Goal: Register for event/course

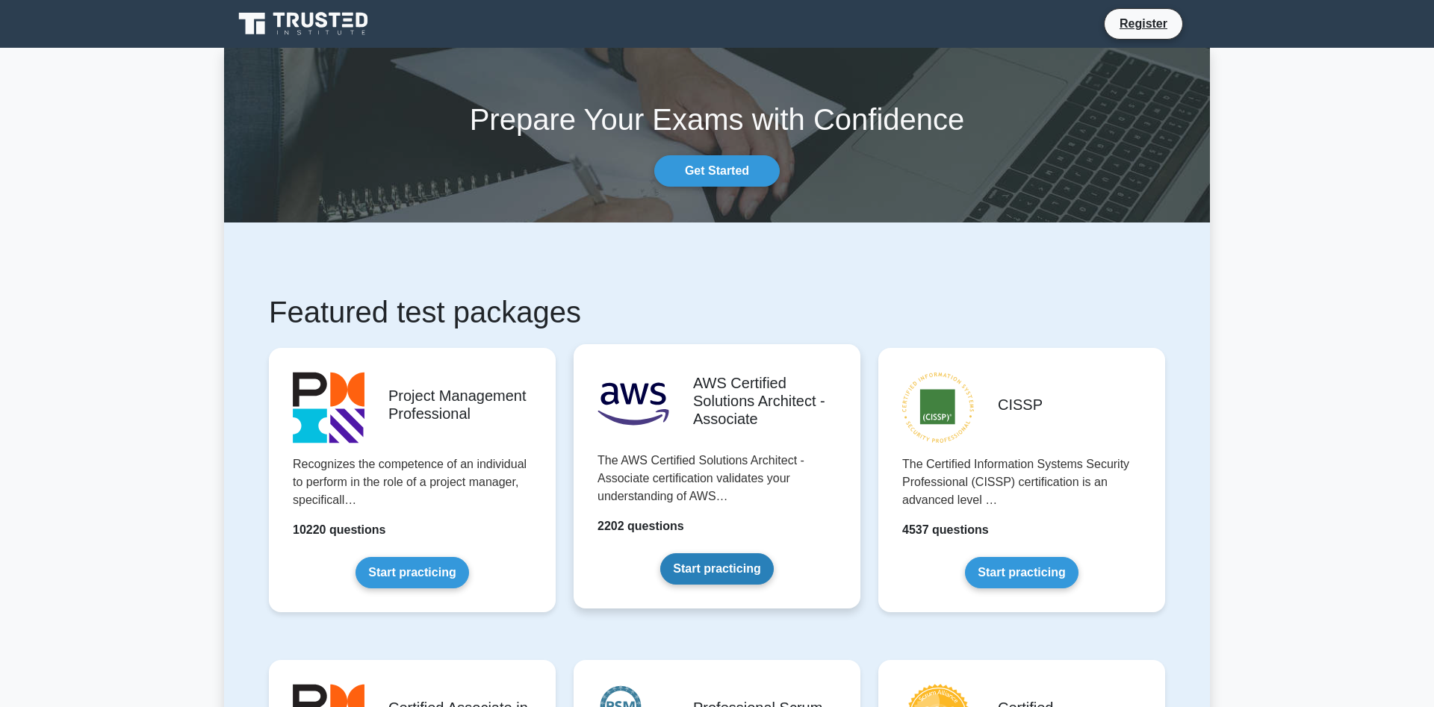
click at [731, 571] on link "Start practicing" at bounding box center [716, 569] width 113 height 31
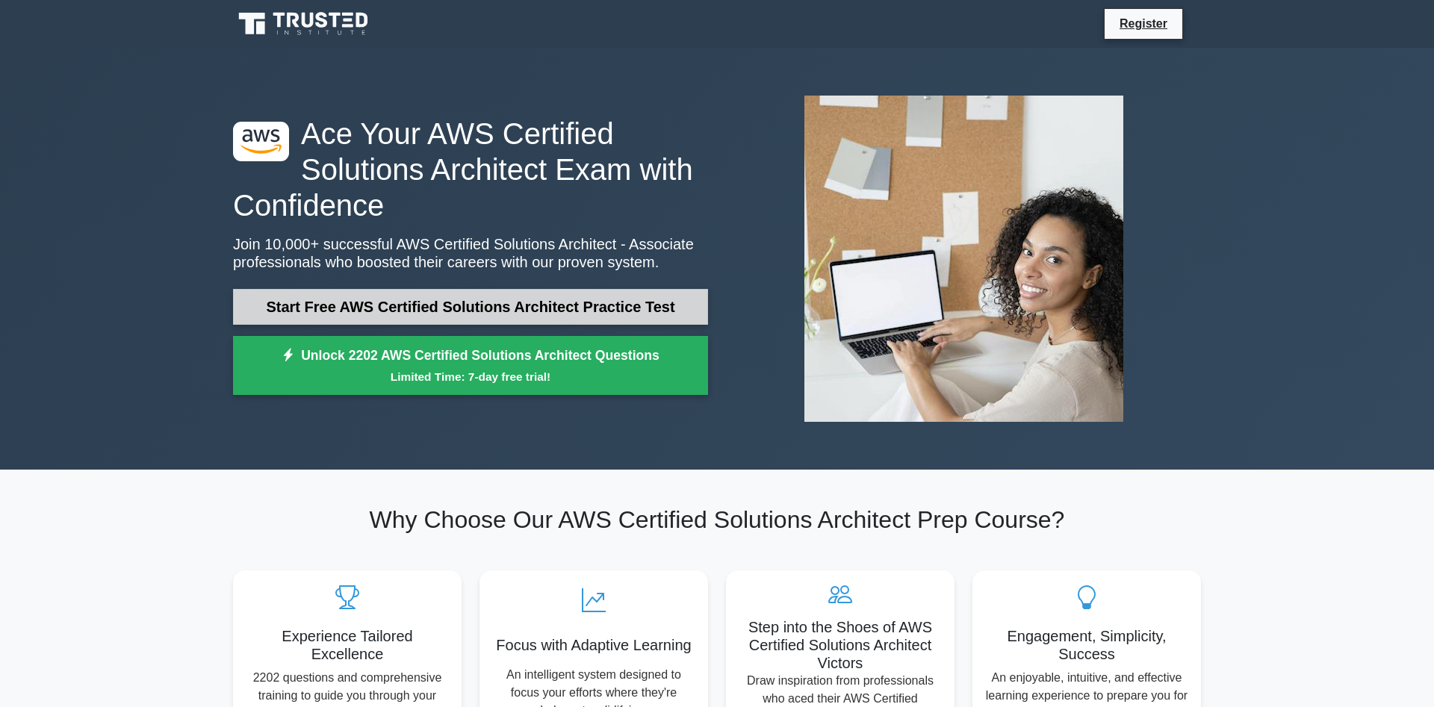
click at [402, 302] on link "Start Free AWS Certified Solutions Architect Practice Test" at bounding box center [470, 307] width 475 height 36
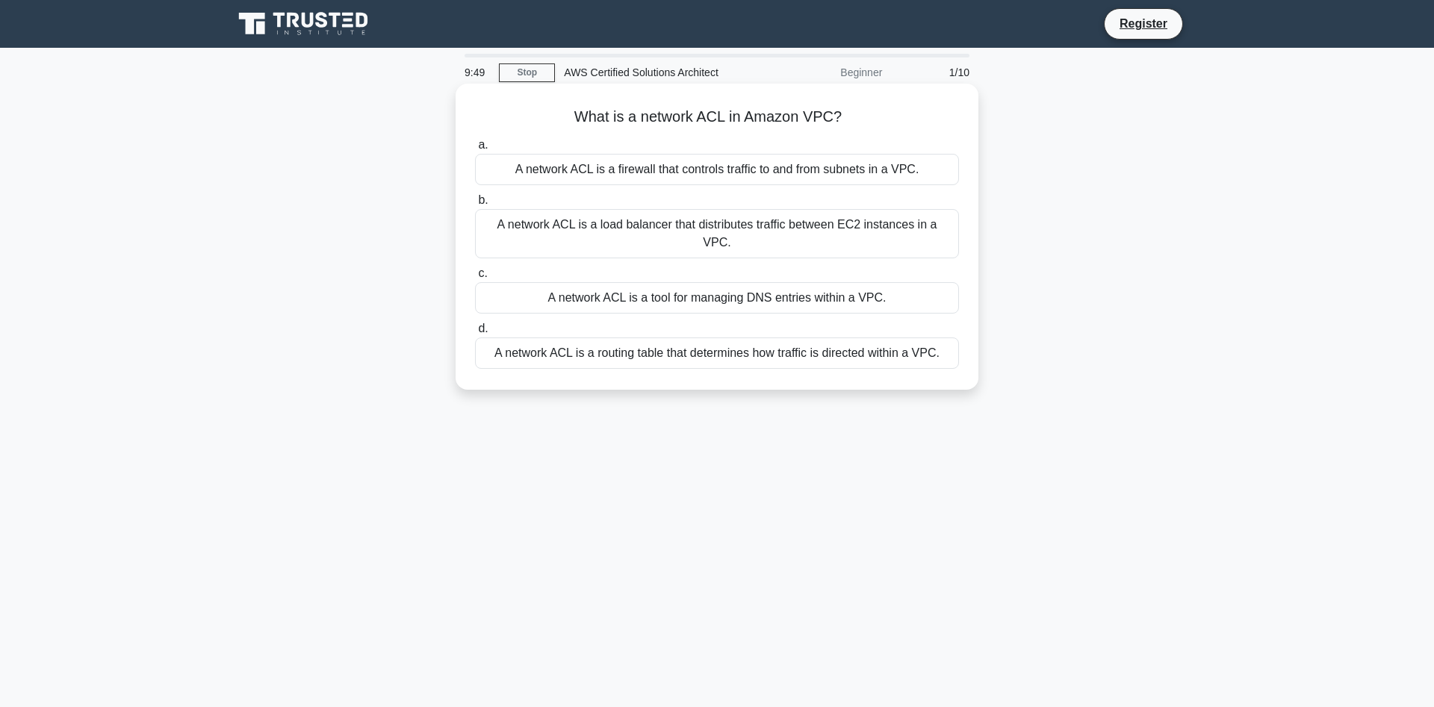
click at [824, 173] on div "A network ACL is a firewall that controls traffic to and from subnets in a VPC." at bounding box center [717, 169] width 484 height 31
click at [475, 150] on input "a. A network ACL is a firewall that controls traffic to and from subnets in a V…" at bounding box center [475, 145] width 0 height 10
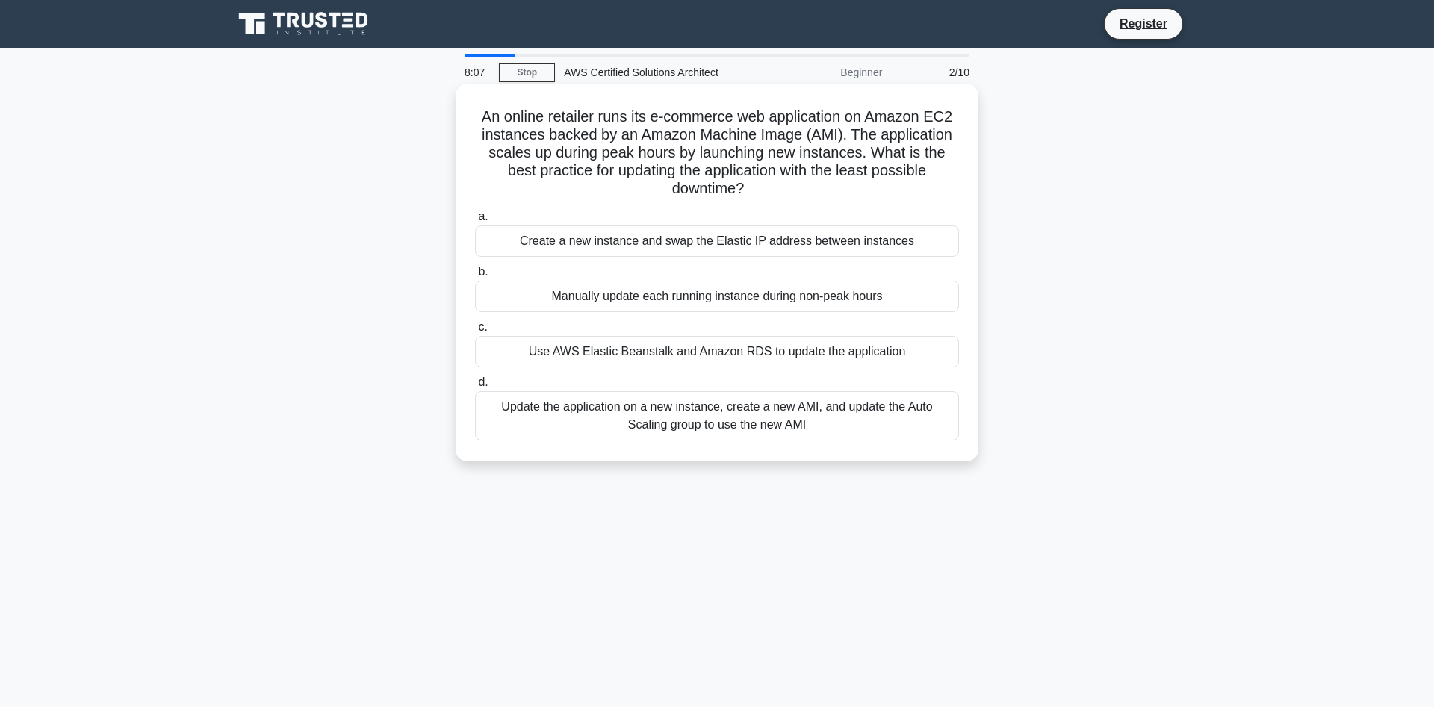
click at [734, 422] on div "Update the application on a new instance, create a new AMI, and update the Auto…" at bounding box center [717, 415] width 484 height 49
click at [475, 388] on input "d. Update the application on a new instance, create a new AMI, and update the A…" at bounding box center [475, 383] width 0 height 10
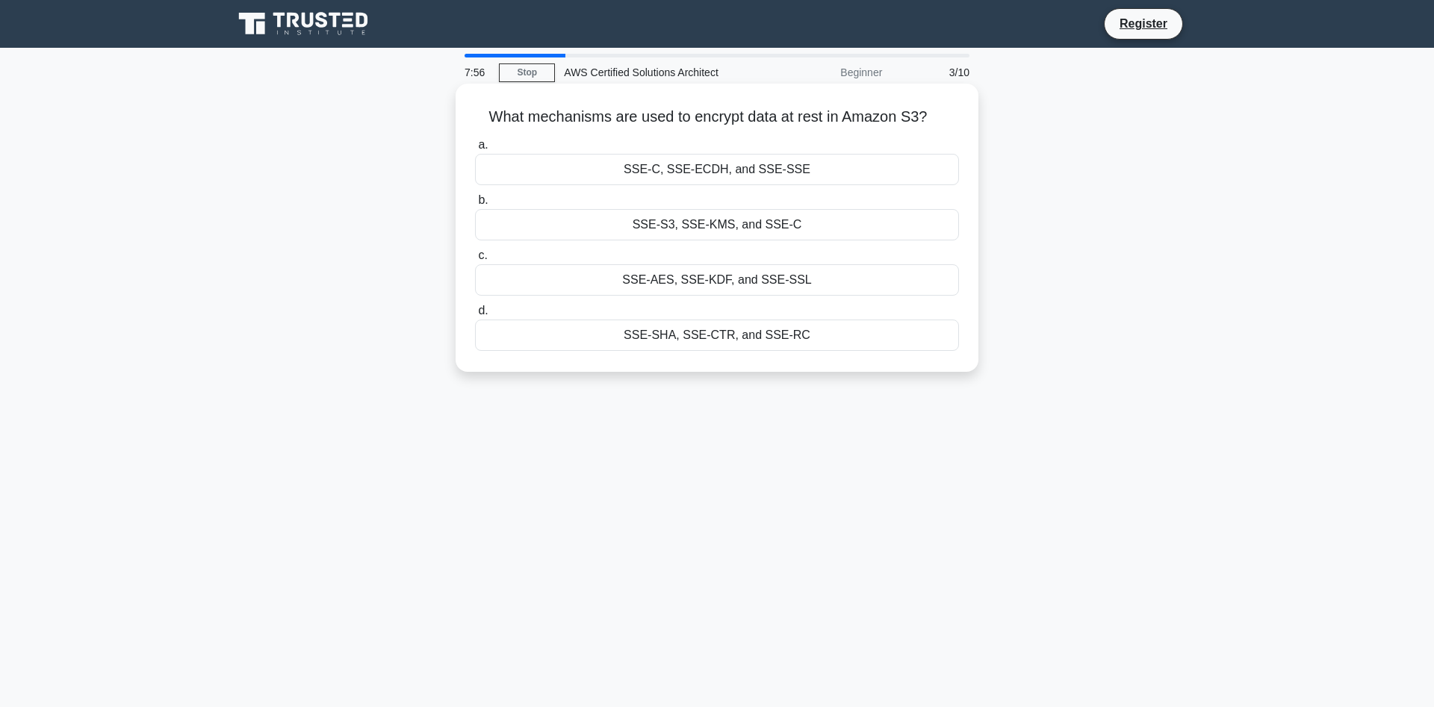
click at [810, 227] on div "SSE-S3, SSE-KMS, and SSE-C" at bounding box center [717, 224] width 484 height 31
click at [475, 205] on input "b. SSE-S3, SSE-KMS, and SSE-C" at bounding box center [475, 201] width 0 height 10
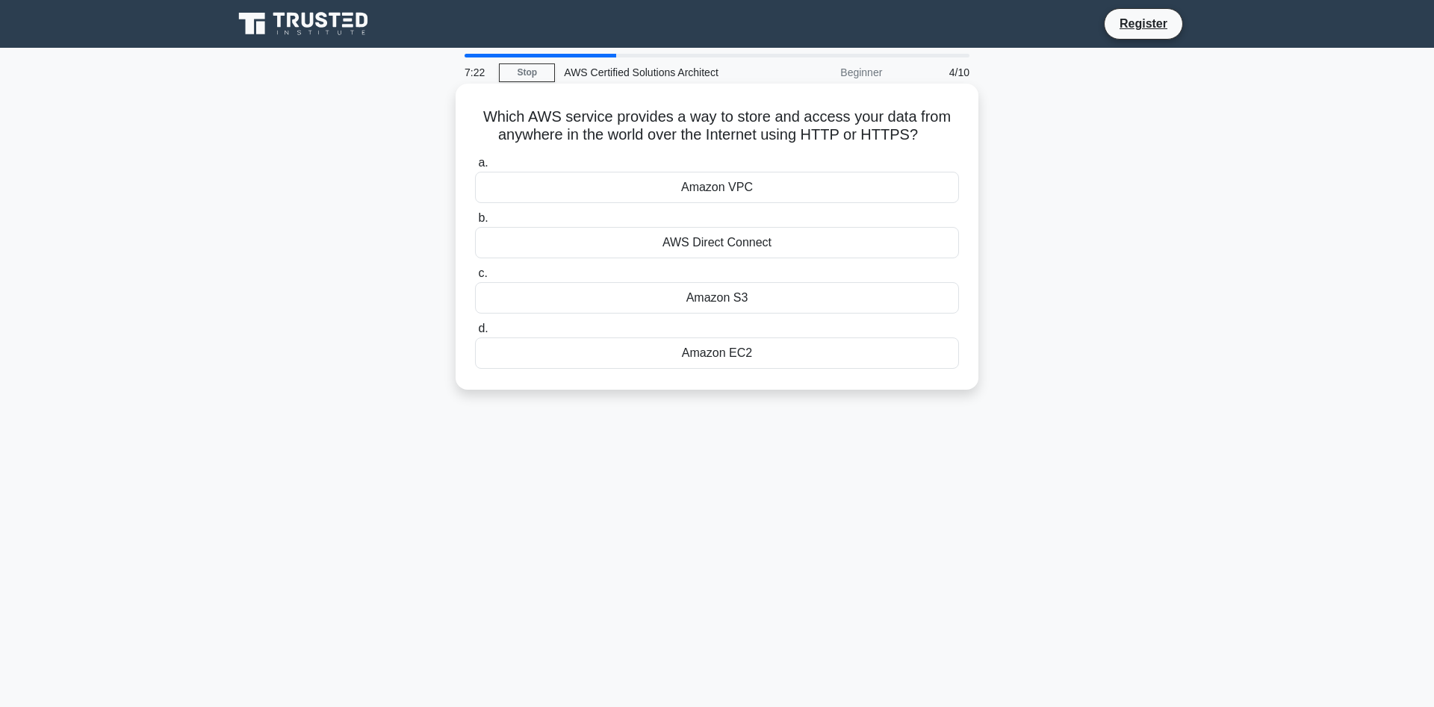
click at [822, 301] on div "Amazon S3" at bounding box center [717, 297] width 484 height 31
click at [475, 279] on input "c. Amazon S3" at bounding box center [475, 274] width 0 height 10
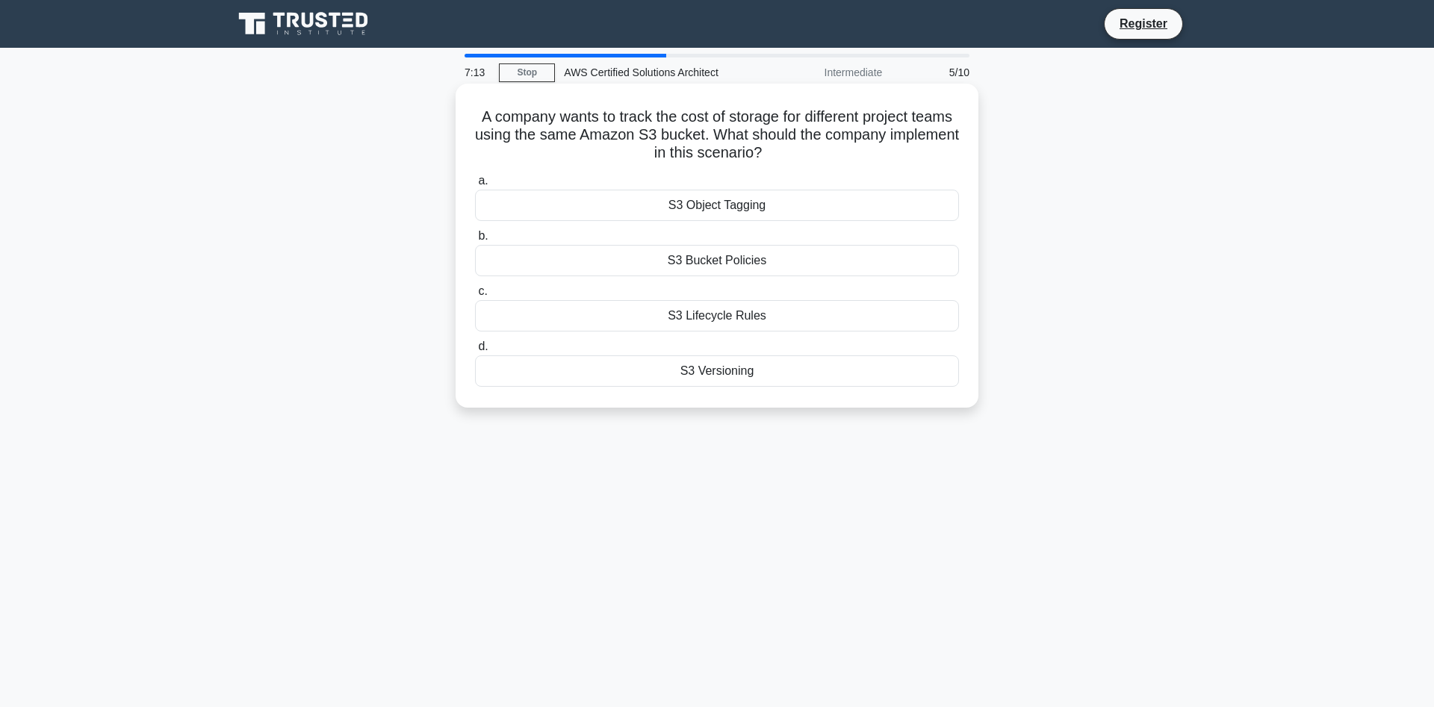
click at [805, 326] on div "S3 Lifecycle Rules" at bounding box center [717, 315] width 484 height 31
click at [475, 297] on input "c. S3 Lifecycle Rules" at bounding box center [475, 292] width 0 height 10
click at [789, 206] on div "Amazon EBS" at bounding box center [717, 205] width 484 height 31
click at [475, 186] on input "a. Amazon EBS" at bounding box center [475, 181] width 0 height 10
click at [774, 317] on div "Amazon Kinesis Data Firehose" at bounding box center [717, 315] width 484 height 31
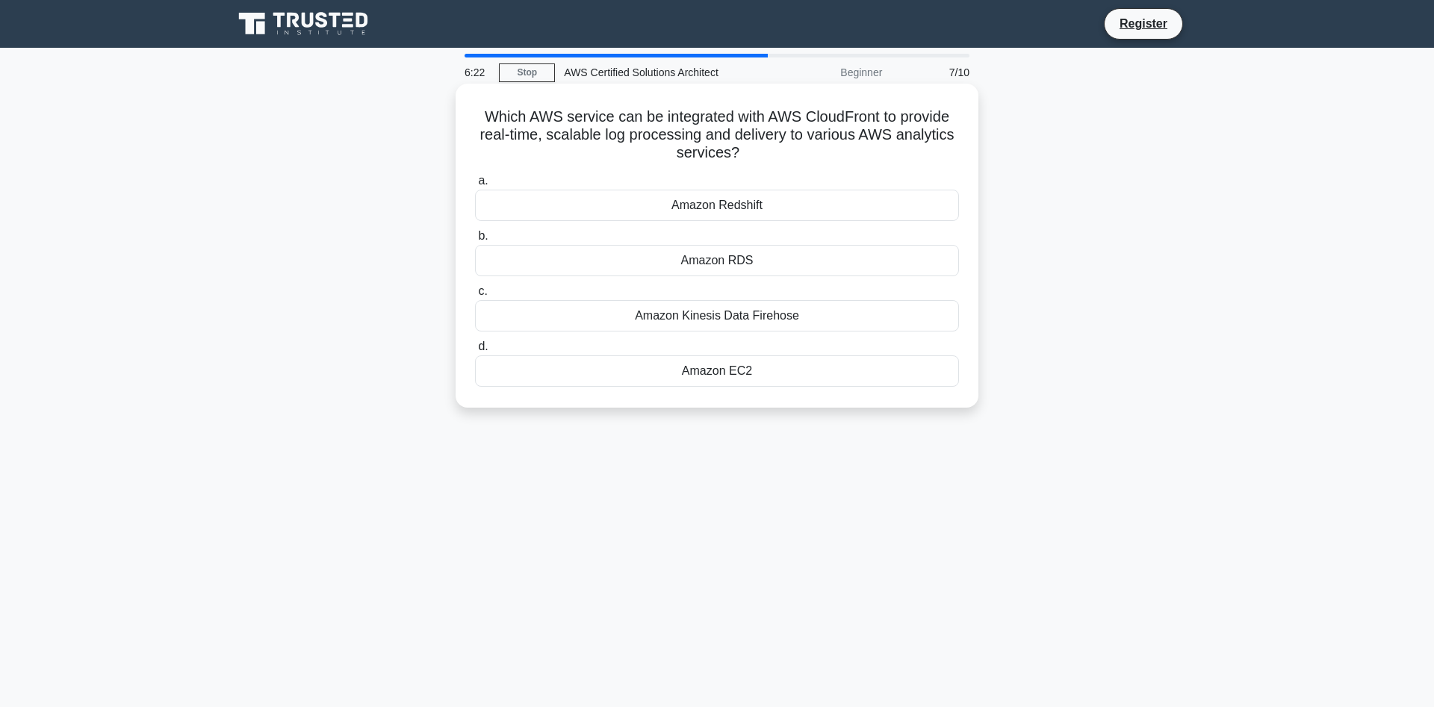
click at [475, 297] on input "c. Amazon Kinesis Data Firehose" at bounding box center [475, 292] width 0 height 10
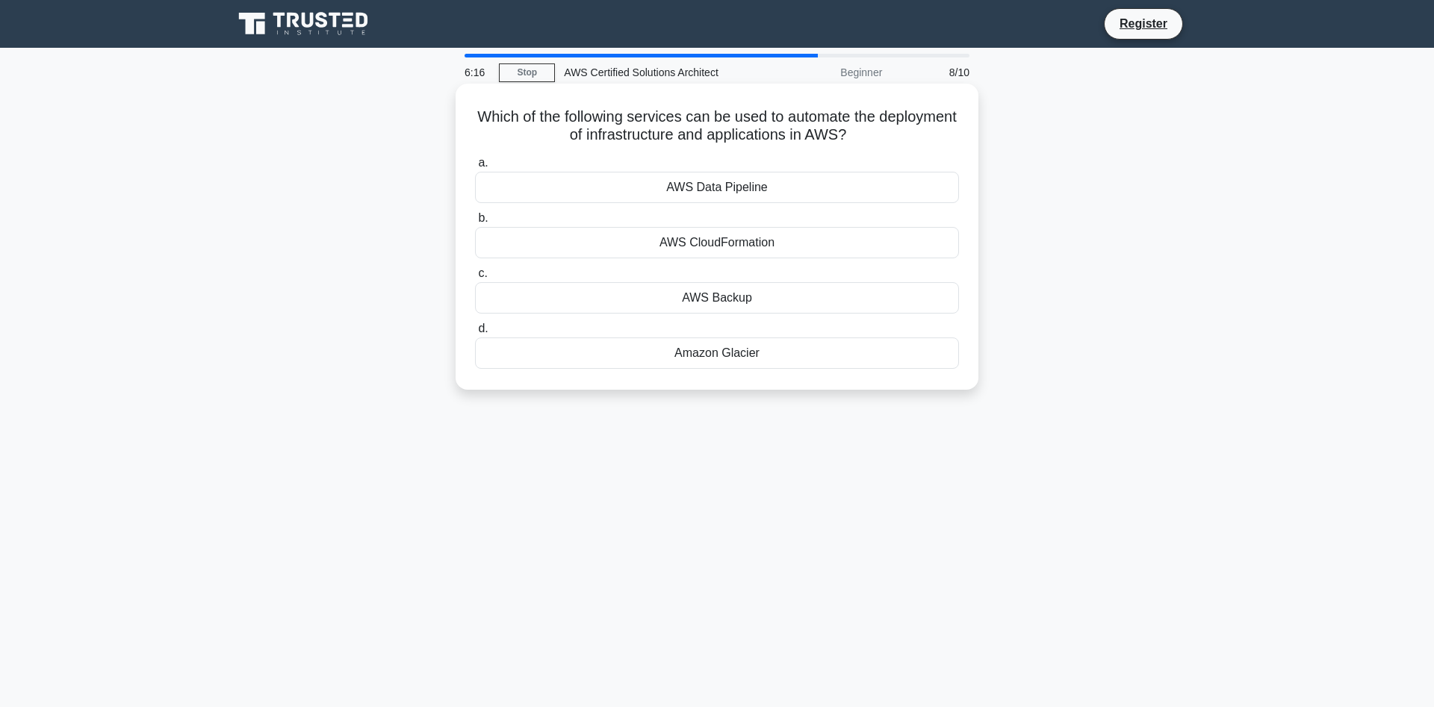
click at [813, 241] on div "AWS CloudFormation" at bounding box center [717, 242] width 484 height 31
click at [475, 223] on input "b. AWS CloudFormation" at bounding box center [475, 219] width 0 height 10
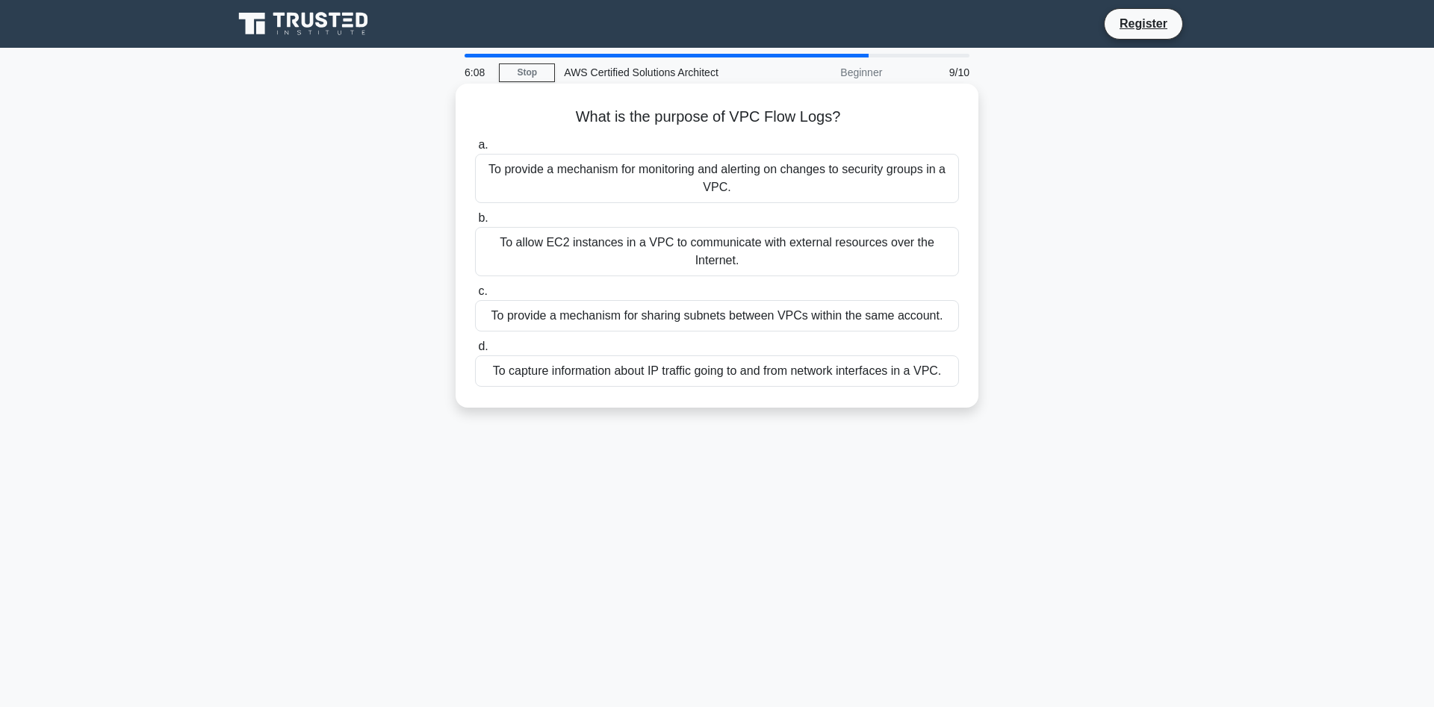
click at [828, 191] on div "To provide a mechanism for monitoring and alerting on changes to security group…" at bounding box center [717, 178] width 484 height 49
click at [475, 150] on input "a. To provide a mechanism for monitoring and alerting on changes to security gr…" at bounding box center [475, 145] width 0 height 10
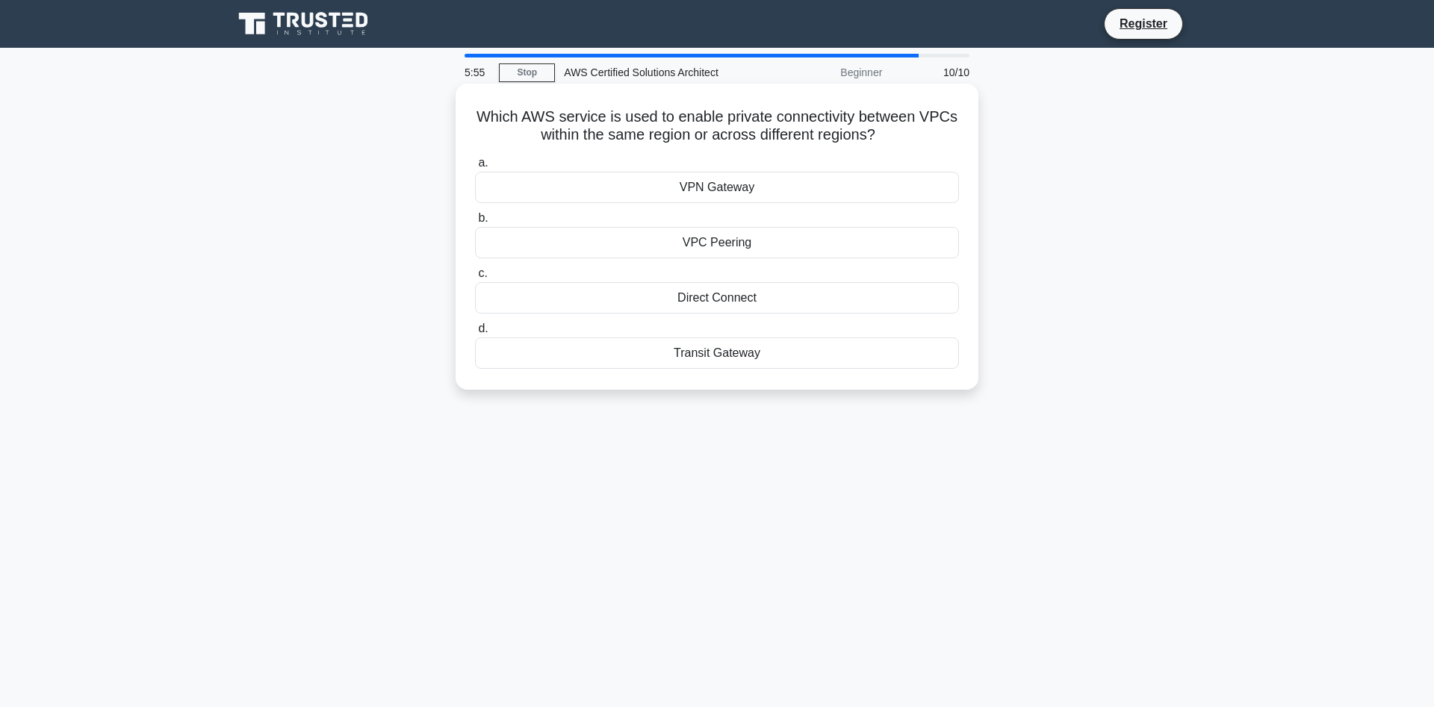
click at [822, 188] on div "VPN Gateway" at bounding box center [717, 187] width 484 height 31
click at [475, 168] on input "a. VPN Gateway" at bounding box center [475, 163] width 0 height 10
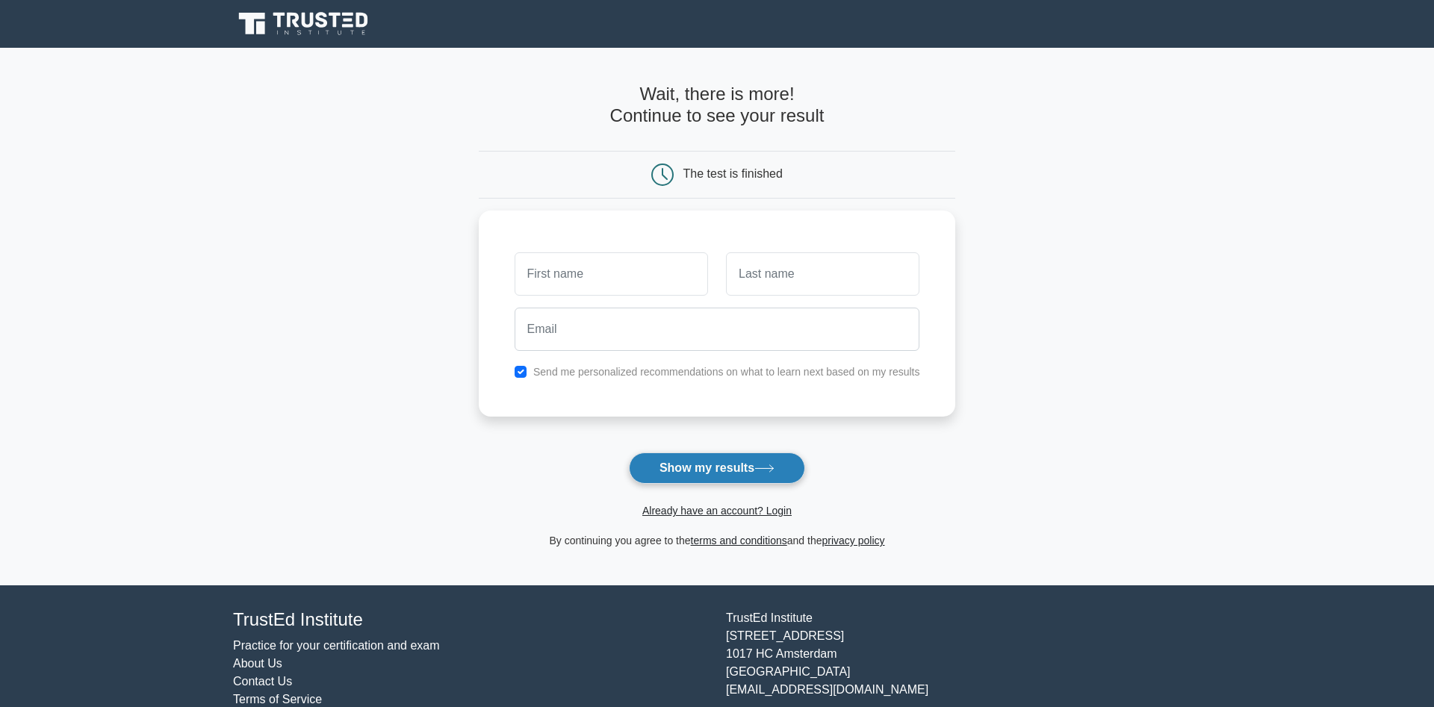
click at [782, 470] on button "Show my results" at bounding box center [717, 468] width 176 height 31
type input "s"
click at [814, 272] on input "text" at bounding box center [822, 270] width 193 height 43
type input "s"
click at [519, 364] on input "checkbox" at bounding box center [521, 368] width 12 height 12
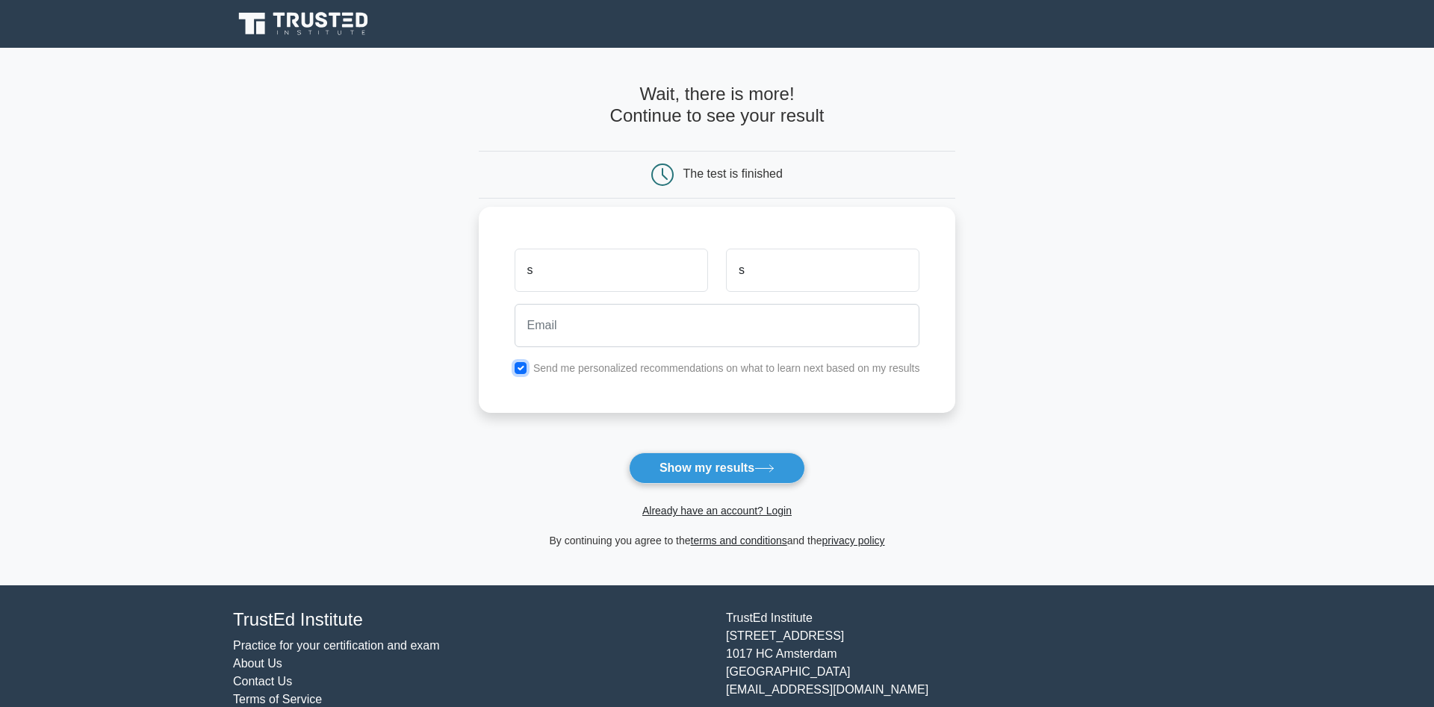
checkbox input "false"
click at [713, 484] on button "Show my results" at bounding box center [717, 468] width 176 height 31
click at [596, 288] on input "s" at bounding box center [611, 270] width 193 height 43
type input "ralph"
click at [775, 263] on input "s" at bounding box center [822, 270] width 193 height 43
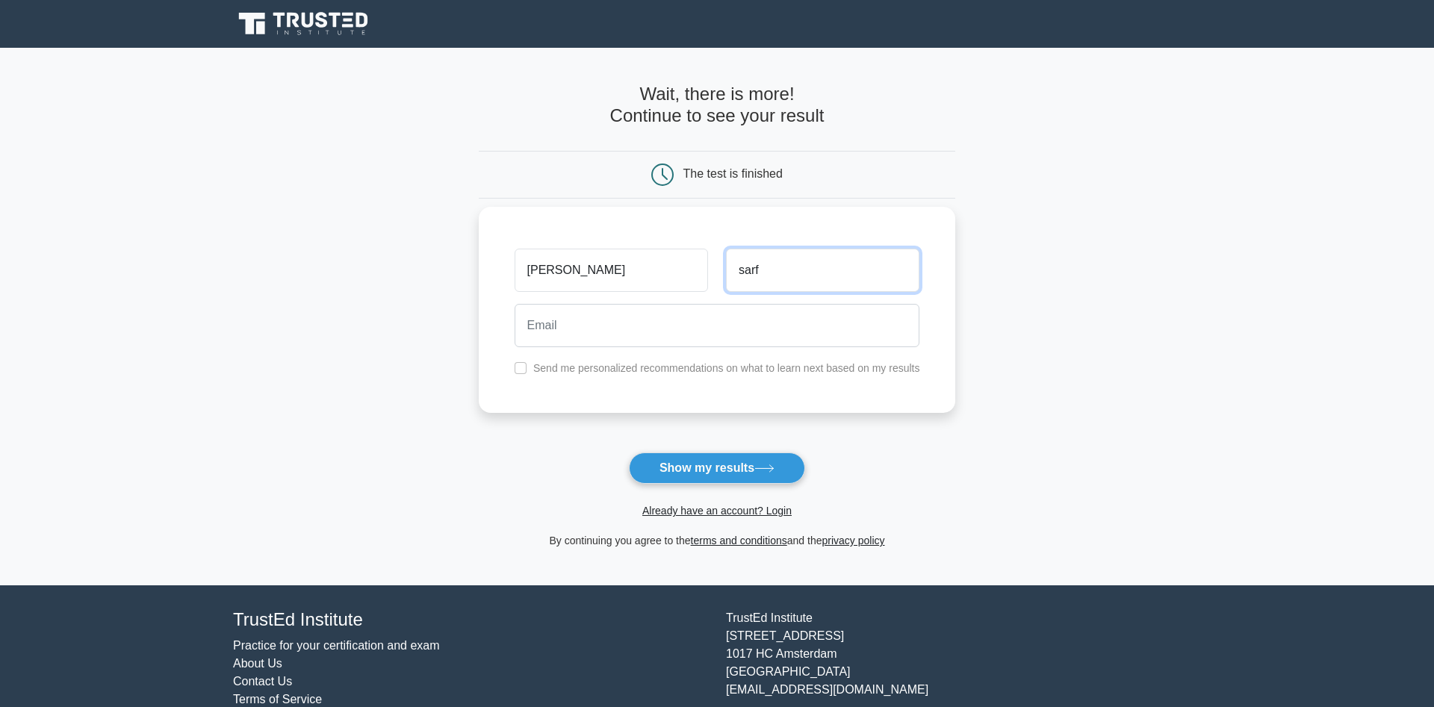
type input "sarf"
click at [663, 264] on input "ralph" at bounding box center [611, 270] width 193 height 43
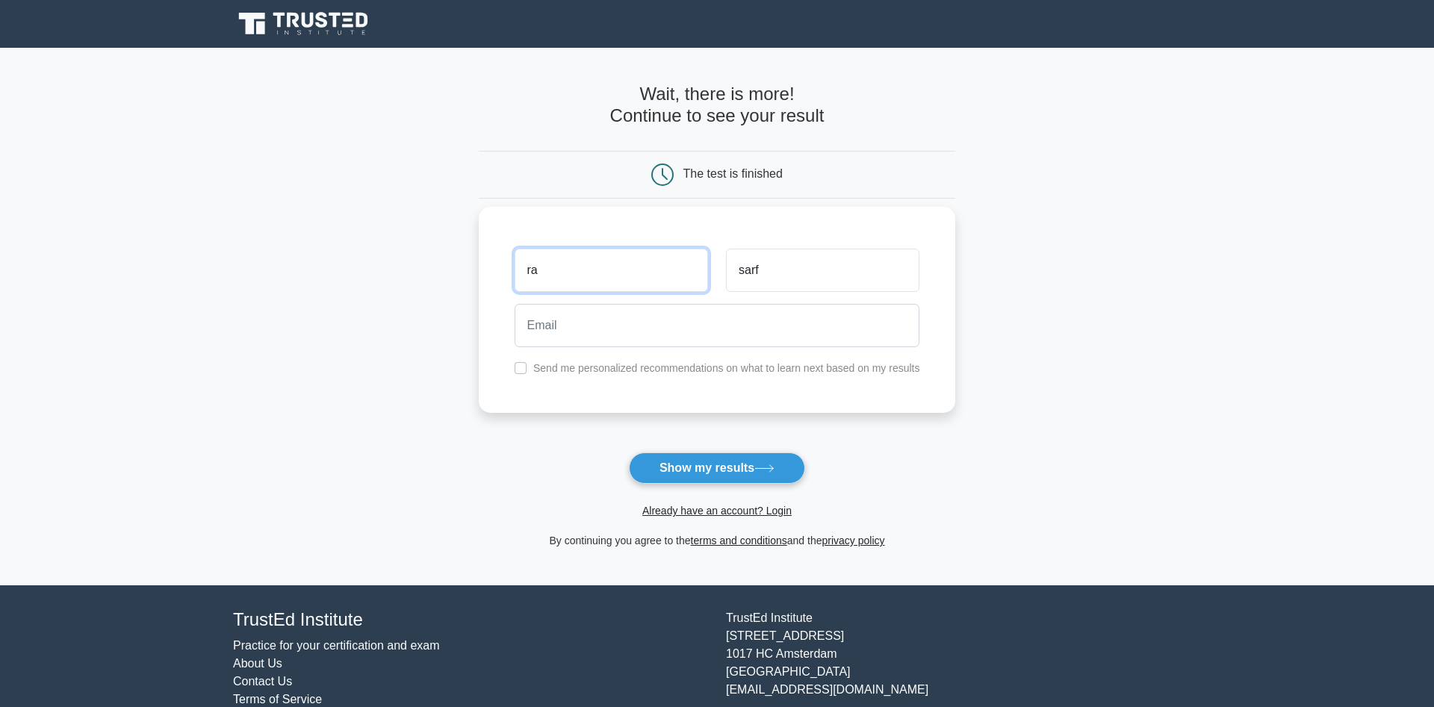
type input "r"
type input "[PERSON_NAME]"
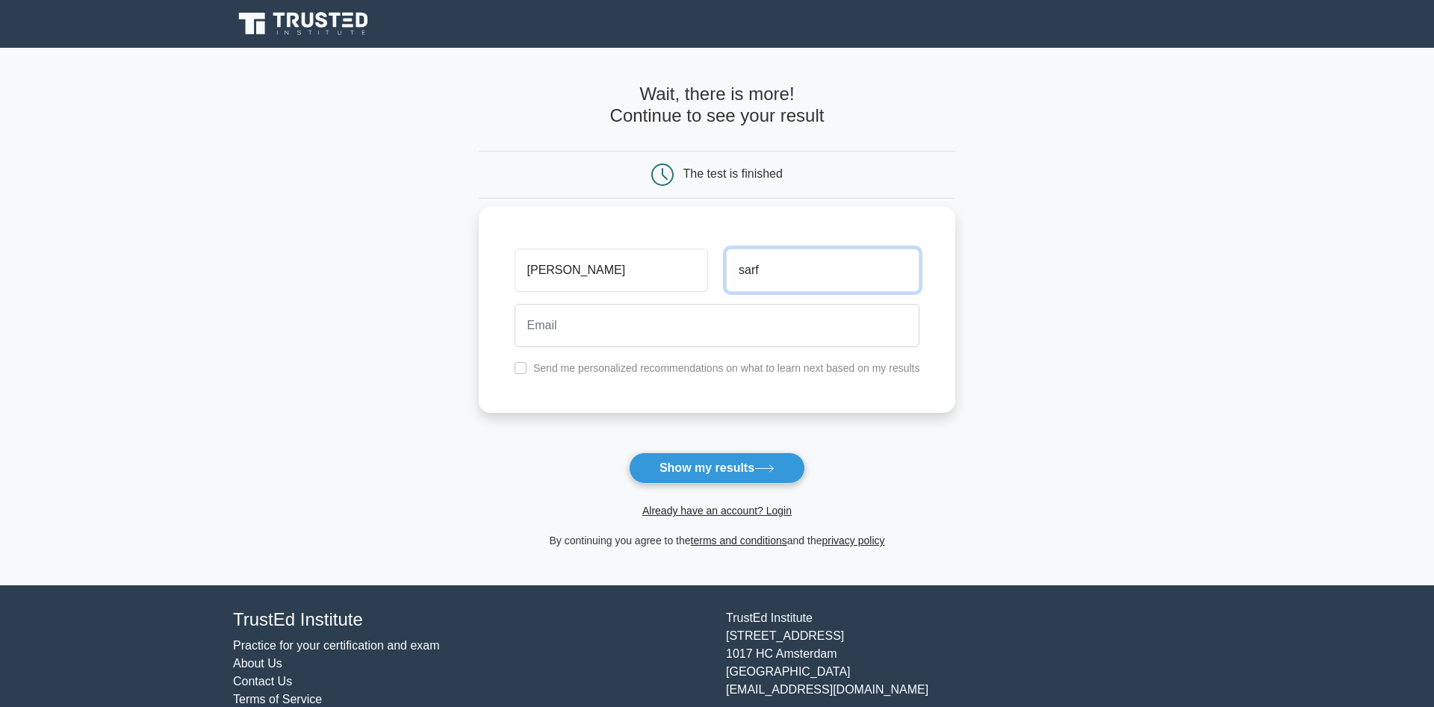
click at [770, 263] on input "sarf" at bounding box center [822, 270] width 193 height 43
type input "[PERSON_NAME]"
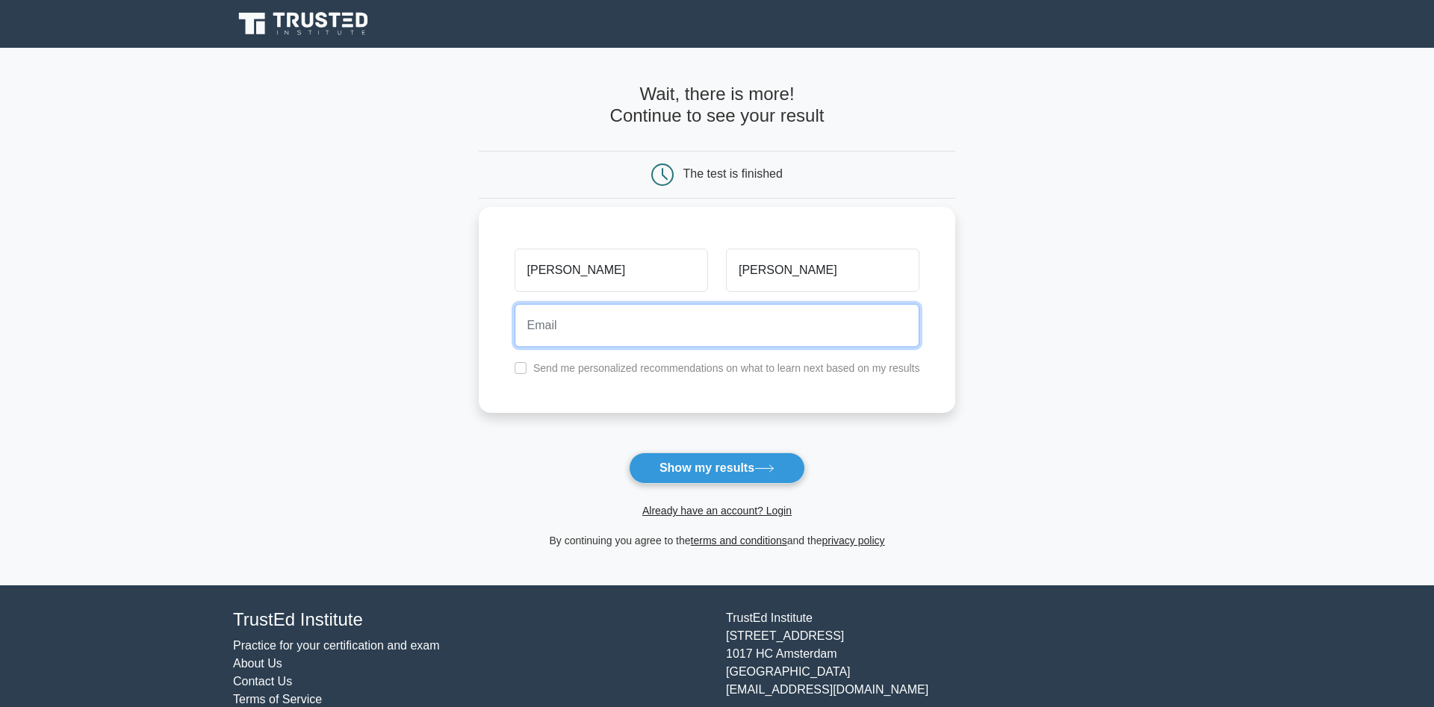
click at [681, 341] on input "email" at bounding box center [718, 325] width 406 height 43
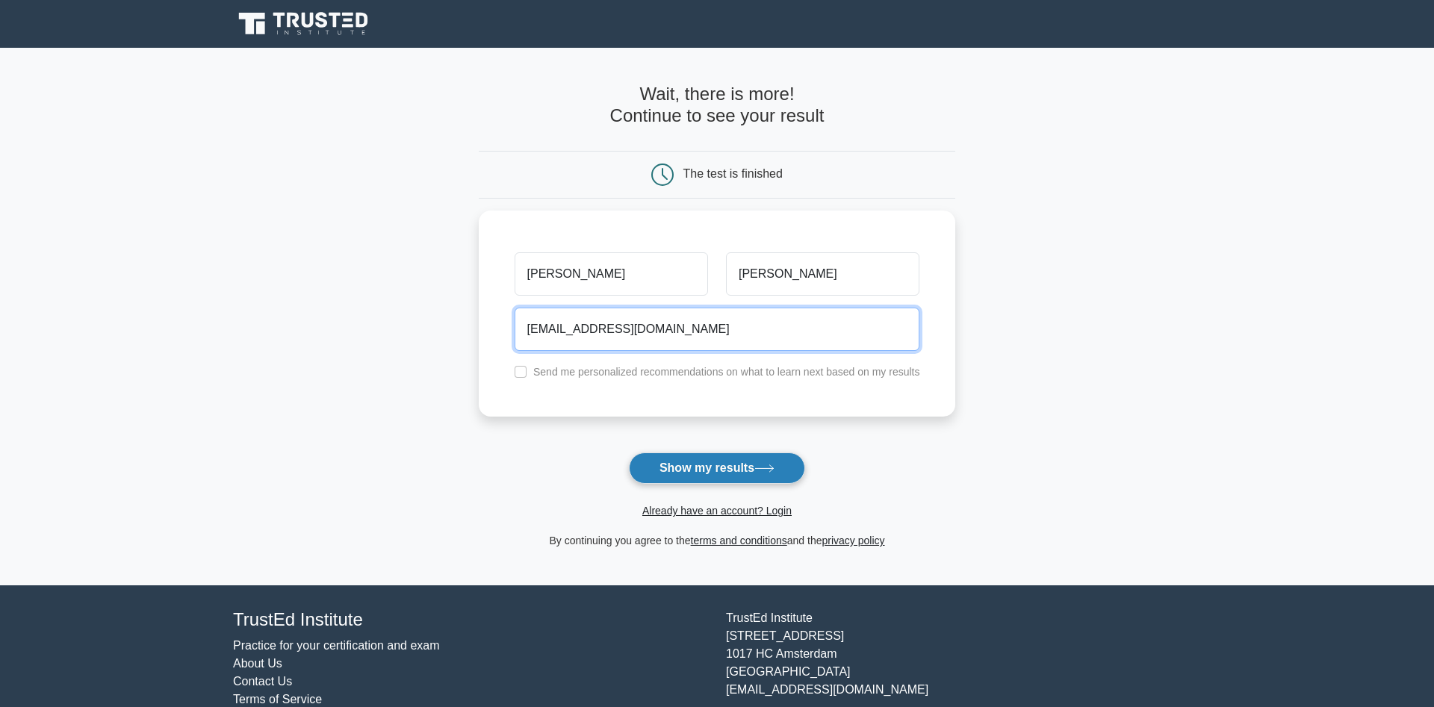
type input "[EMAIL_ADDRESS][DOMAIN_NAME]"
click at [658, 465] on button "Show my results" at bounding box center [717, 468] width 176 height 31
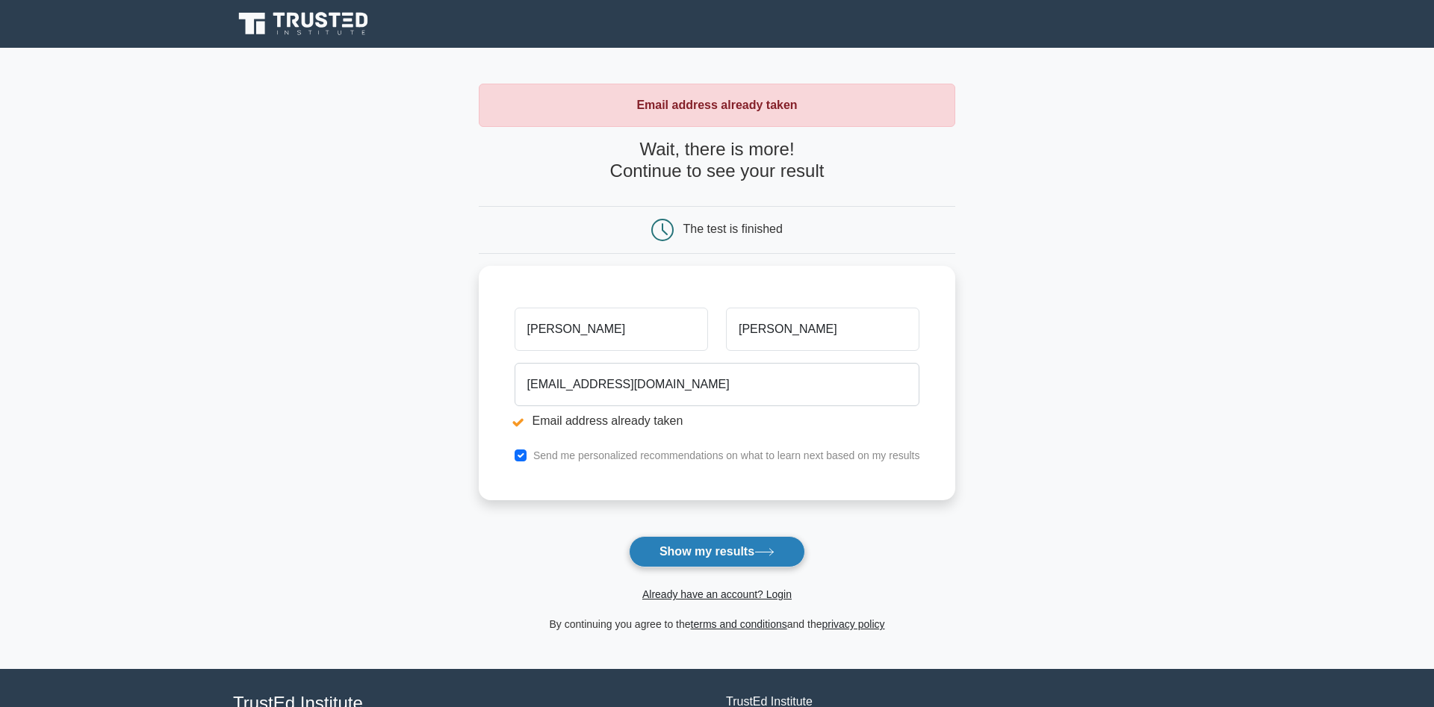
click at [714, 559] on button "Show my results" at bounding box center [717, 551] width 176 height 31
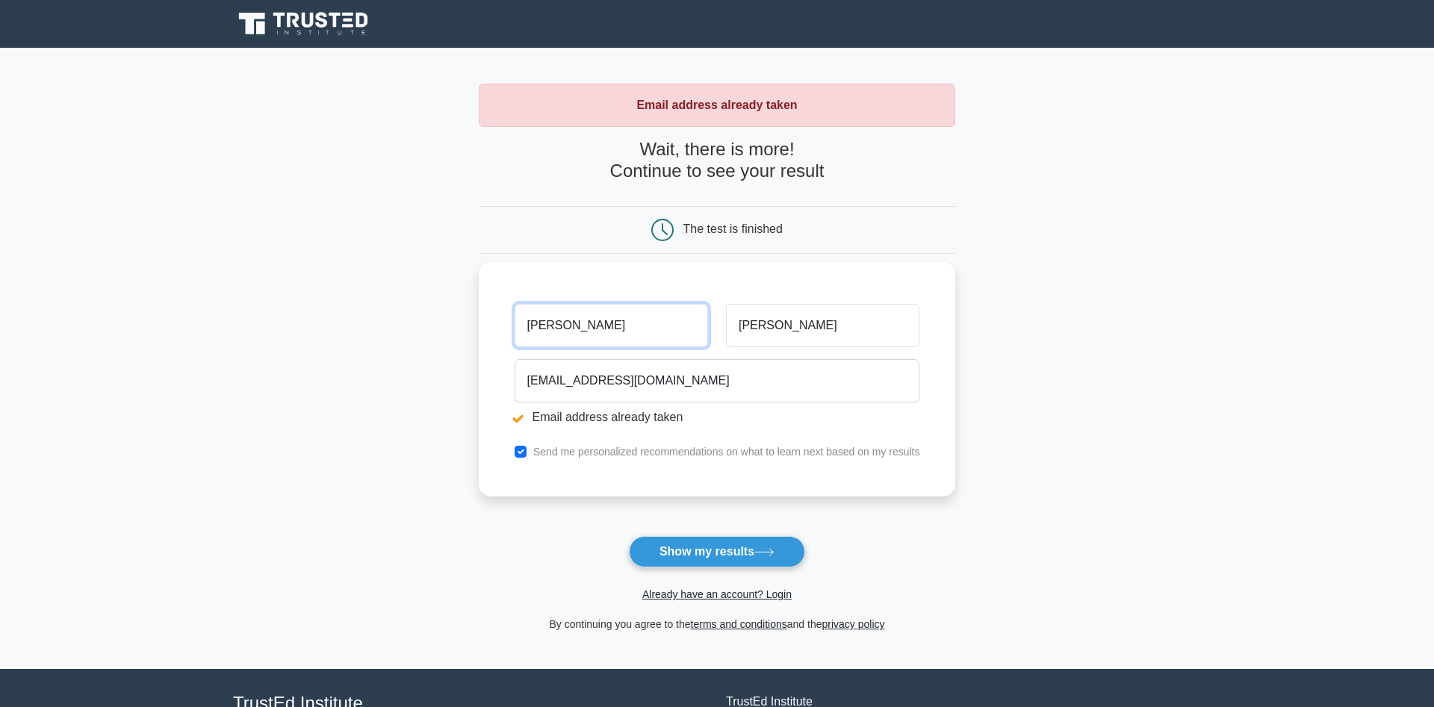
scroll to position [128, 0]
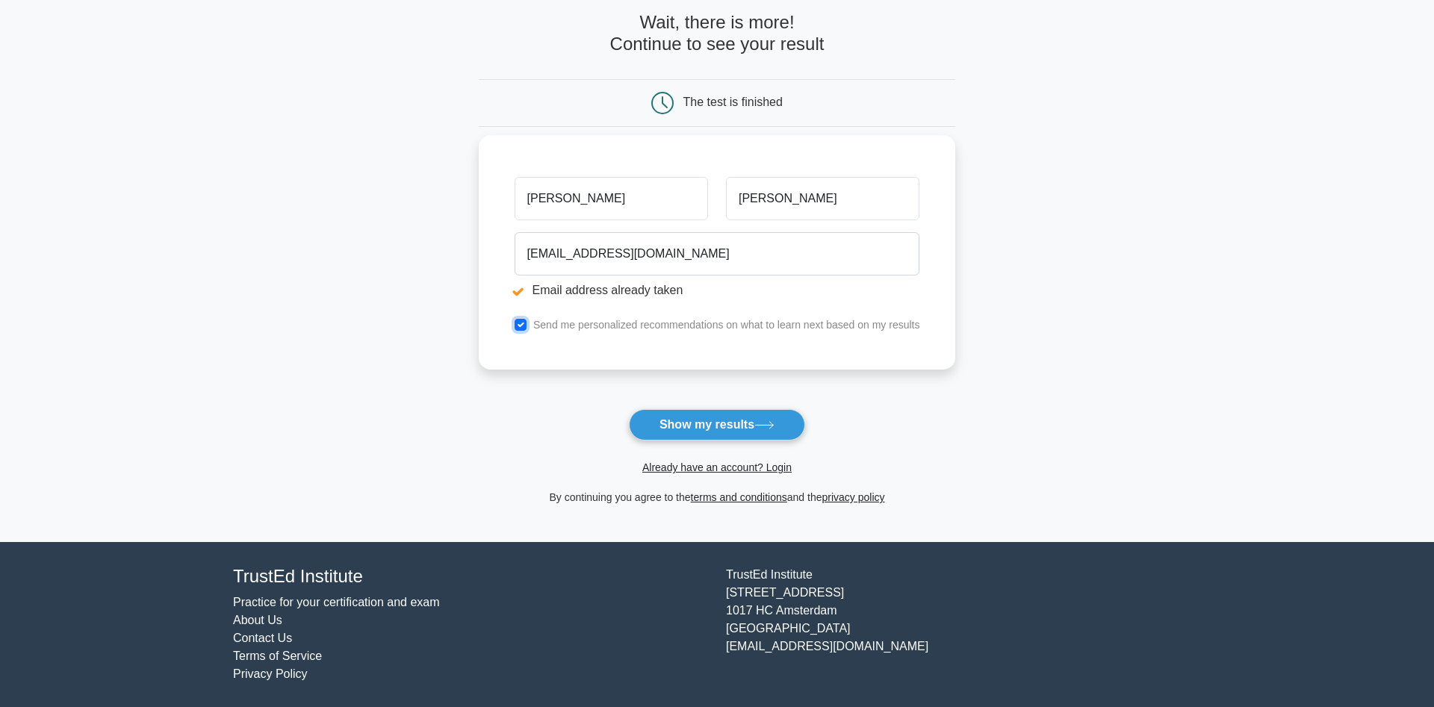
click at [518, 326] on input "checkbox" at bounding box center [521, 325] width 12 height 12
checkbox input "false"
click at [763, 425] on icon at bounding box center [764, 425] width 20 height 8
click at [763, 425] on form "Wait, there is more! Continue to see your result The test is finished [PERSON_N…" at bounding box center [717, 259] width 477 height 494
